Goal: Information Seeking & Learning: Learn about a topic

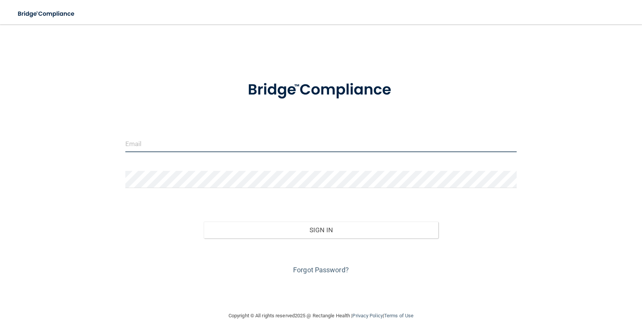
click at [270, 136] on input "email" at bounding box center [320, 143] width 391 height 17
type input "[PERSON_NAME][EMAIL_ADDRESS][DOMAIN_NAME]"
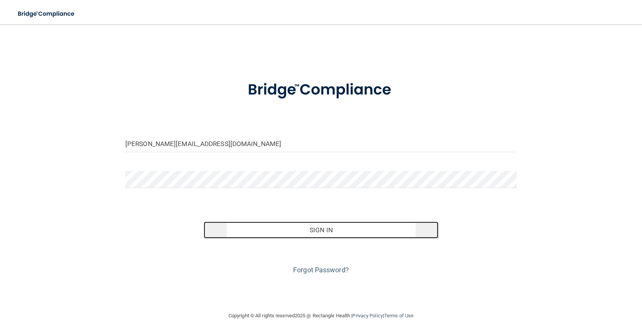
click at [327, 230] on button "Sign In" at bounding box center [321, 230] width 234 height 17
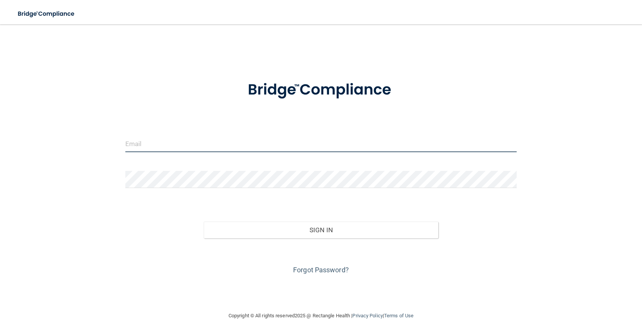
click at [150, 139] on input "email" at bounding box center [320, 143] width 391 height 17
type input "[PERSON_NAME][EMAIL_ADDRESS][DOMAIN_NAME]"
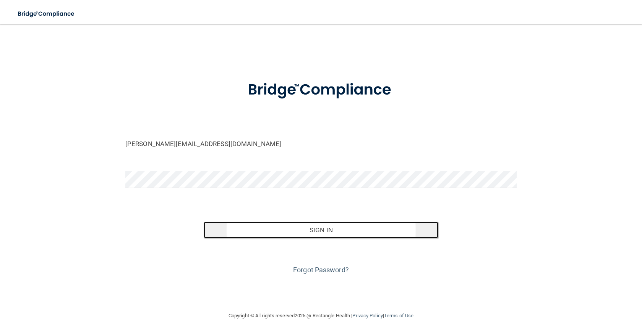
click at [314, 235] on button "Sign In" at bounding box center [321, 230] width 234 height 17
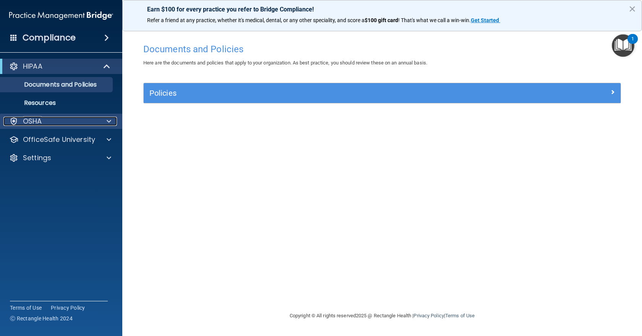
click at [112, 123] on div at bounding box center [107, 121] width 19 height 9
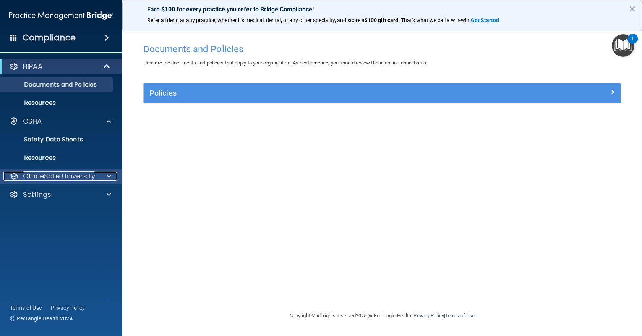
click at [108, 177] on span at bounding box center [109, 176] width 5 height 9
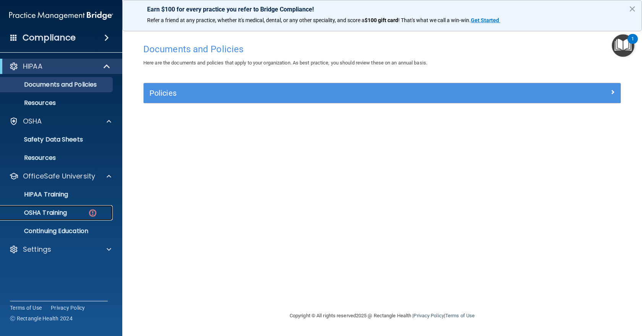
click at [50, 213] on p "OSHA Training" at bounding box center [36, 213] width 62 height 8
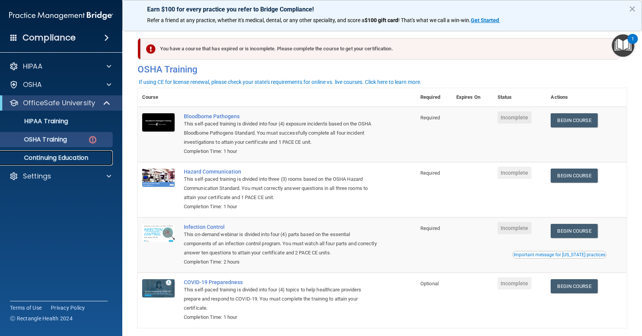
click at [51, 155] on p "Continuing Education" at bounding box center [57, 158] width 104 height 8
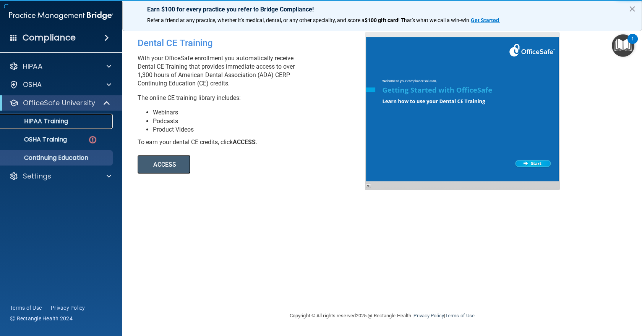
click at [53, 119] on p "HIPAA Training" at bounding box center [36, 122] width 63 height 8
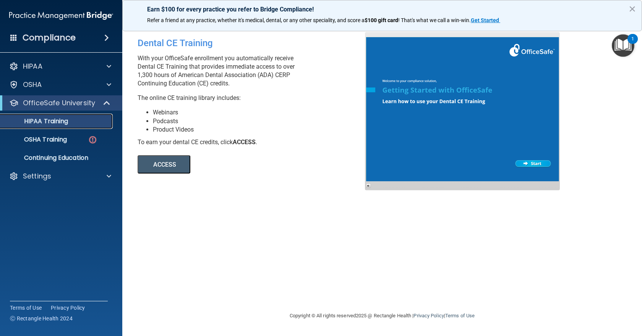
click at [57, 120] on p "HIPAA Training" at bounding box center [36, 122] width 63 height 8
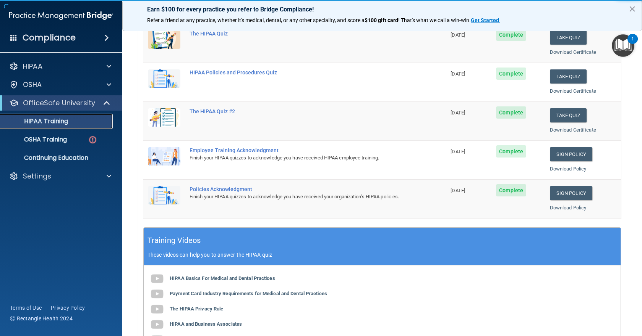
scroll to position [115, 0]
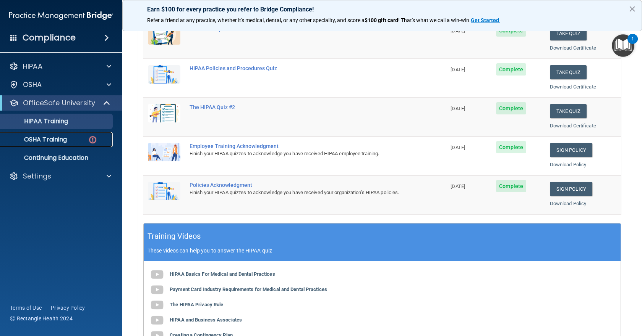
click at [43, 138] on p "OSHA Training" at bounding box center [36, 140] width 62 height 8
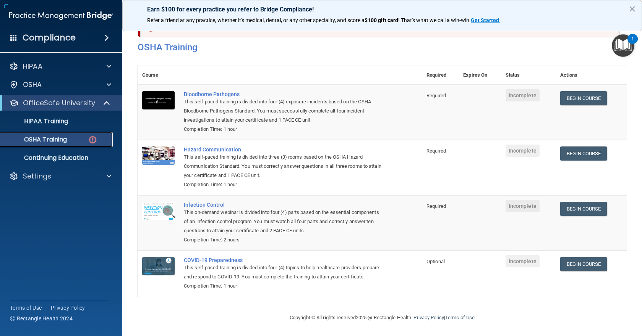
scroll to position [33, 0]
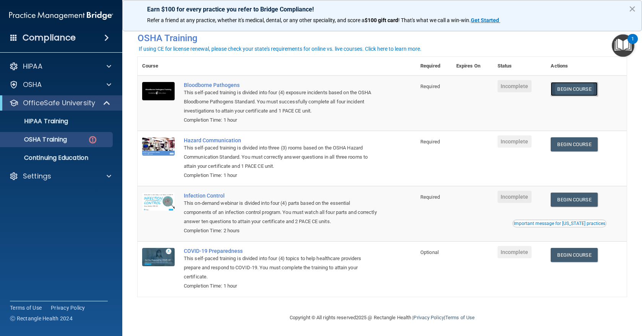
click at [570, 89] on link "Begin Course" at bounding box center [573, 89] width 47 height 14
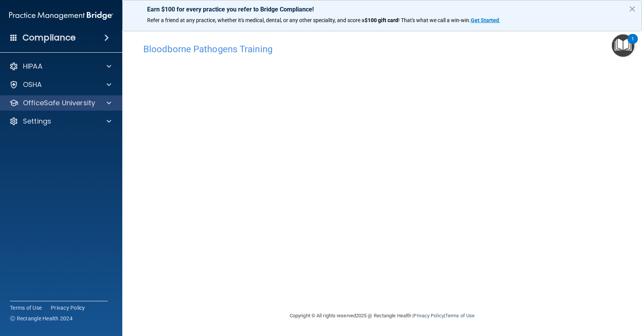
click at [107, 108] on div "OfficeSafe University" at bounding box center [61, 102] width 123 height 15
click at [112, 103] on div at bounding box center [107, 103] width 19 height 9
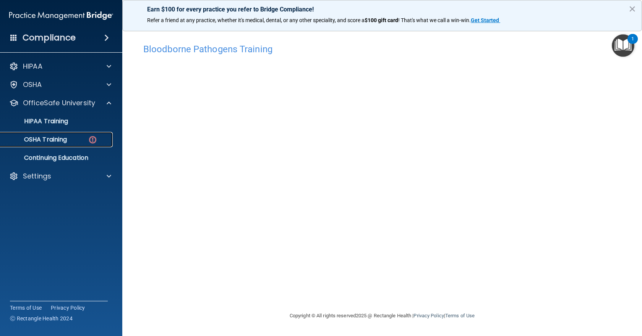
click at [79, 141] on div "OSHA Training" at bounding box center [57, 140] width 104 height 8
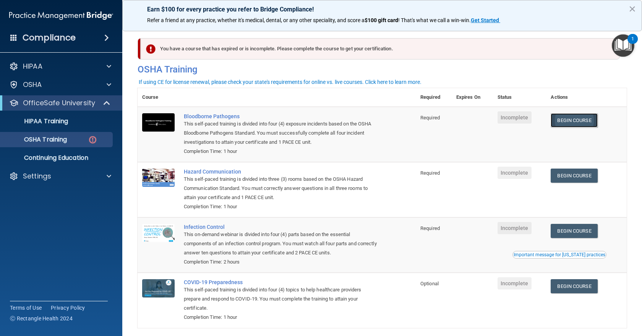
click at [577, 118] on link "Begin Course" at bounding box center [573, 120] width 47 height 14
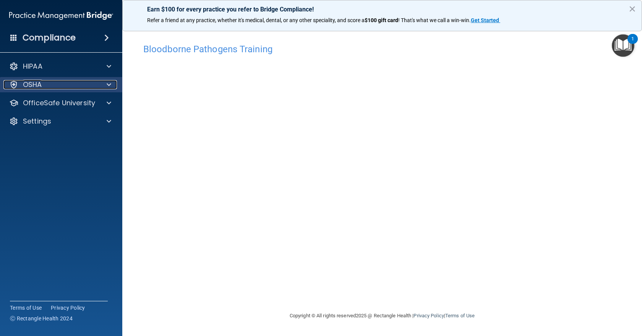
click at [113, 82] on div at bounding box center [107, 84] width 19 height 9
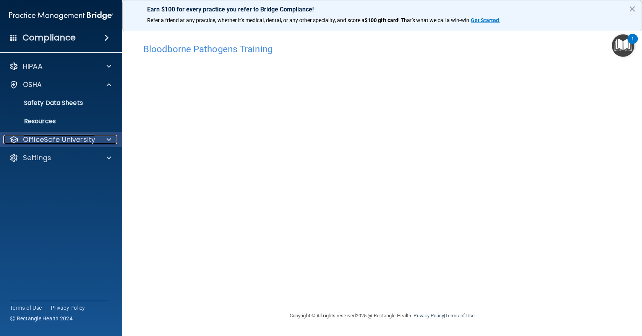
click at [46, 143] on p "OfficeSafe University" at bounding box center [59, 139] width 72 height 9
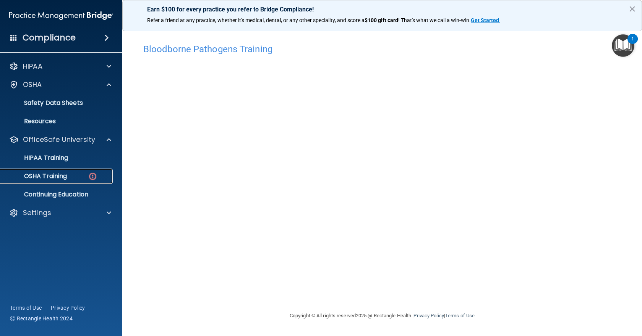
click at [39, 176] on p "OSHA Training" at bounding box center [36, 177] width 62 height 8
